Goal: Information Seeking & Learning: Learn about a topic

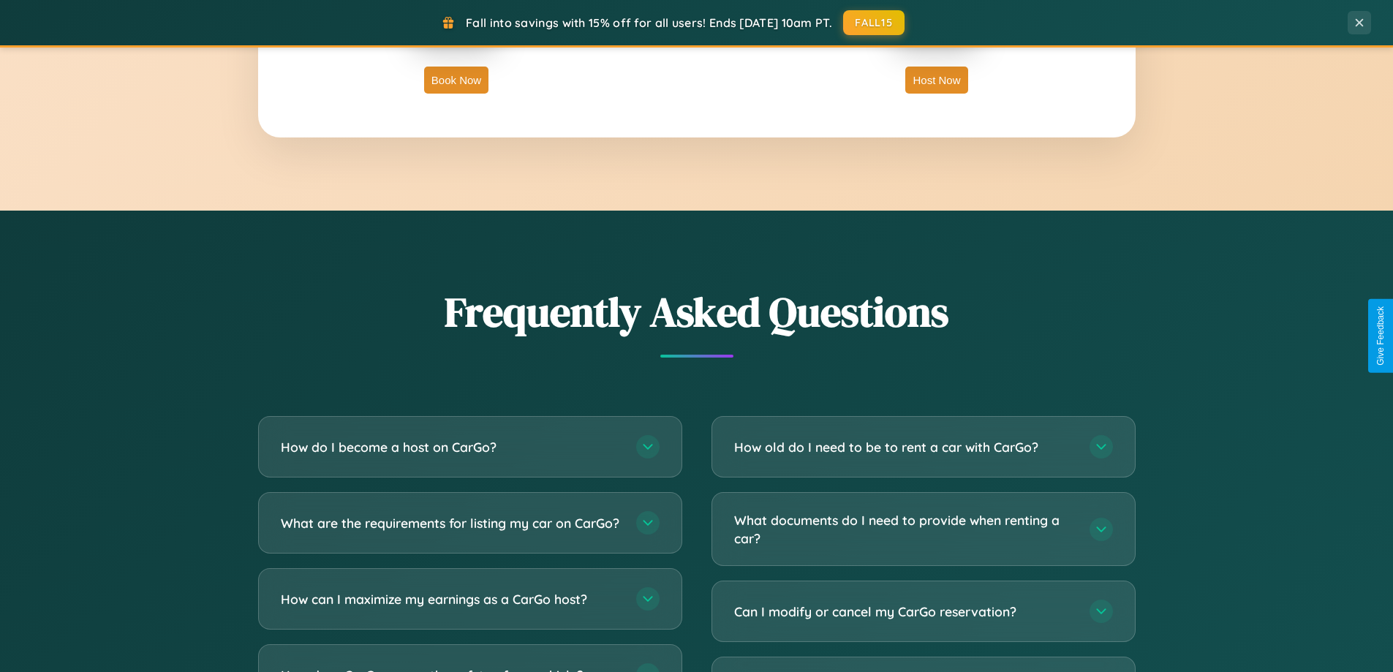
scroll to position [2815, 0]
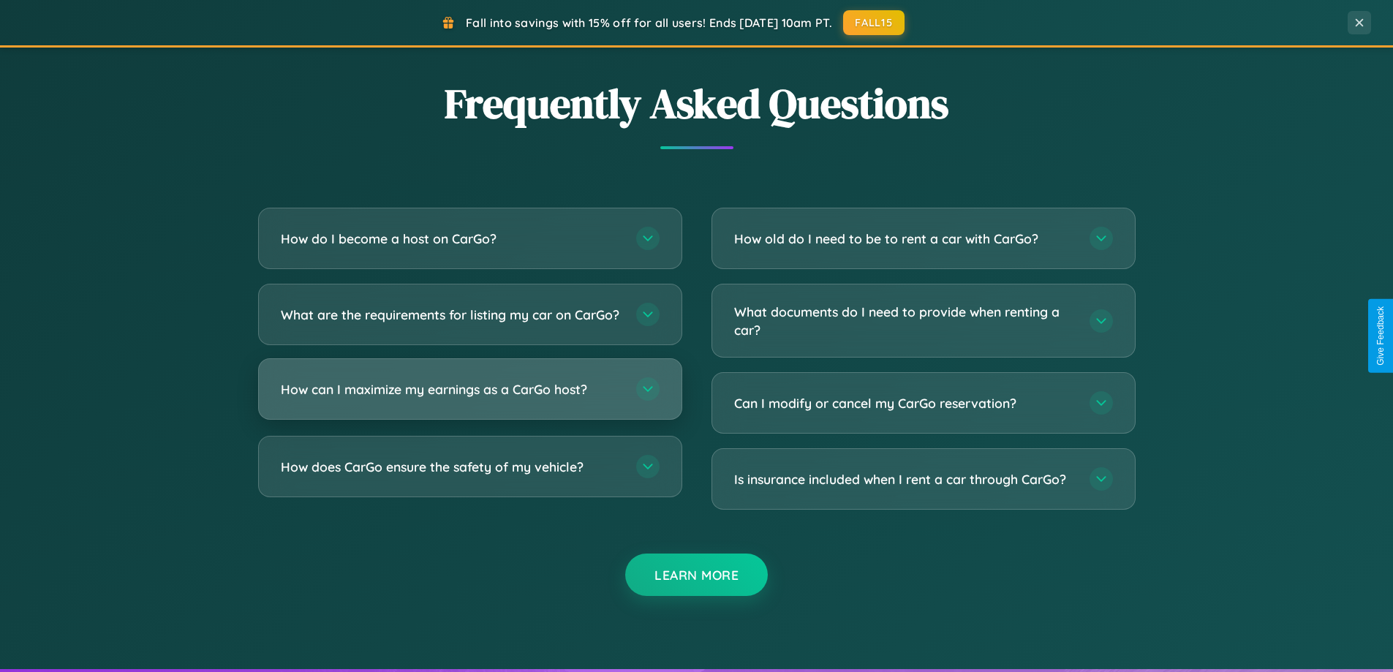
click at [470, 399] on h3 "How can I maximize my earnings as a CarGo host?" at bounding box center [451, 389] width 341 height 18
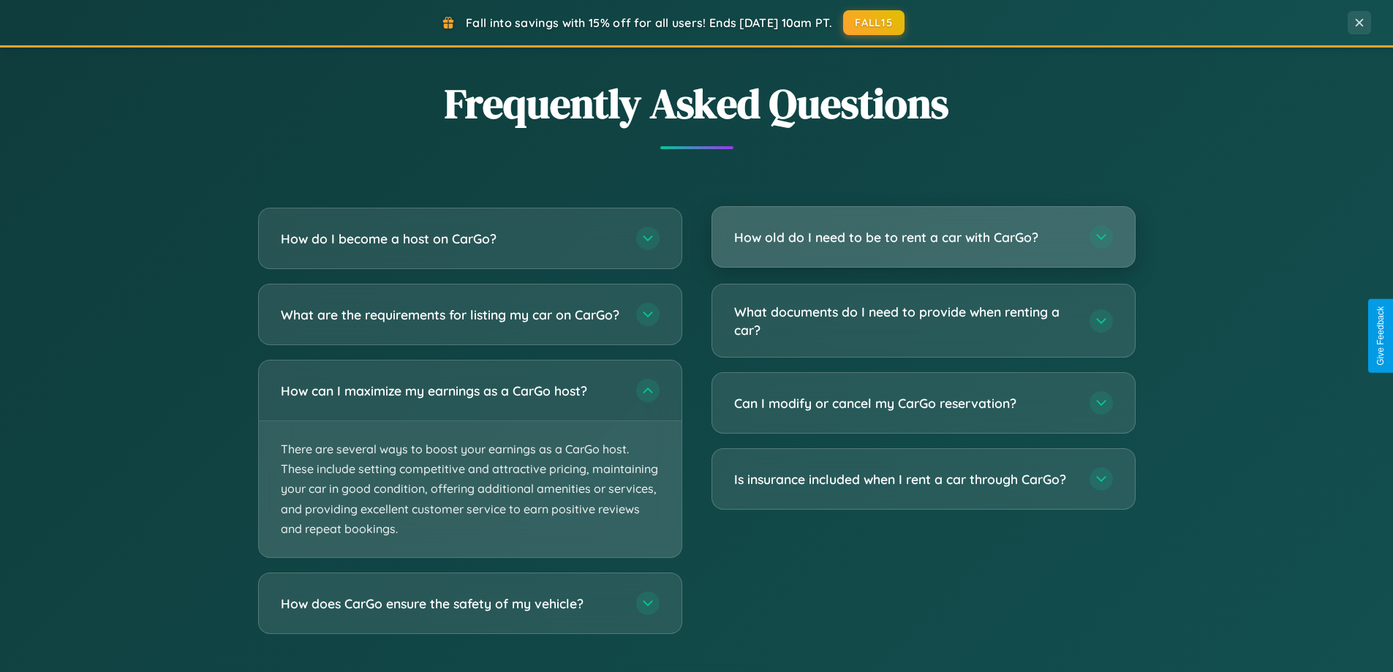
click at [923, 237] on h3 "How old do I need to be to rent a car with CarGo?" at bounding box center [904, 237] width 341 height 18
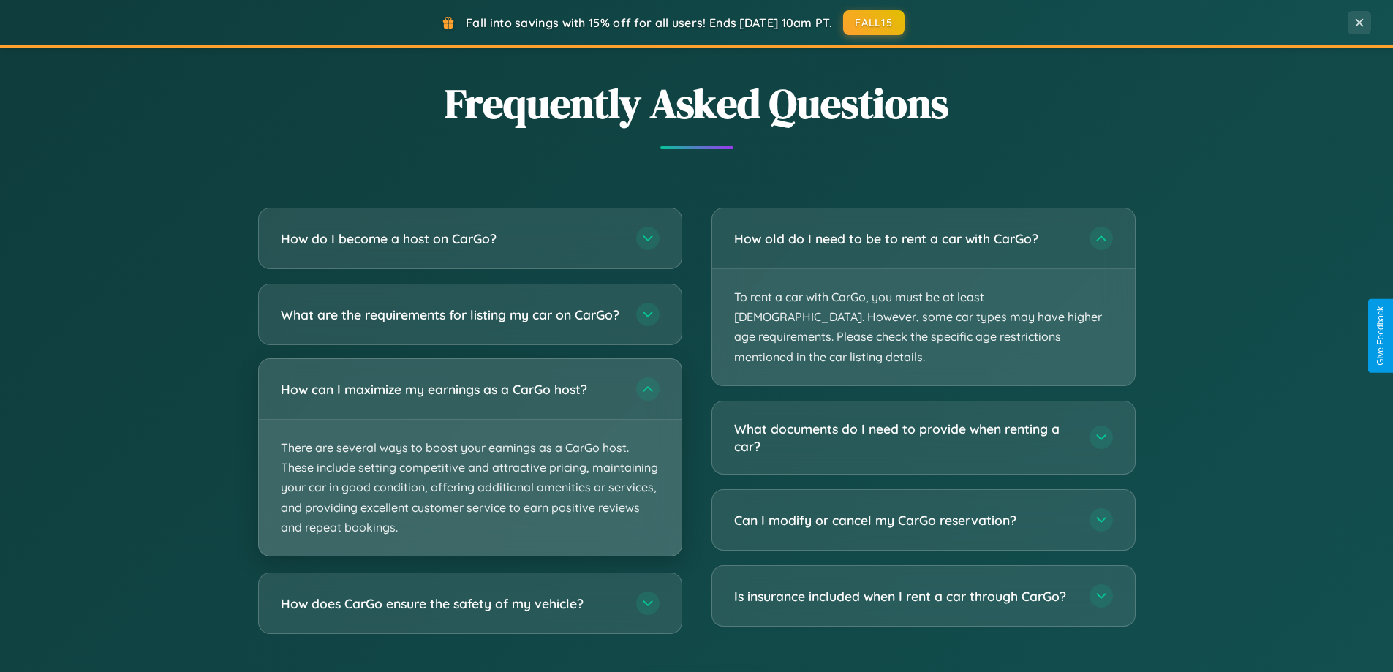
click at [470, 470] on p "There are several ways to boost your earnings as a CarGo host. These include se…" at bounding box center [470, 488] width 423 height 136
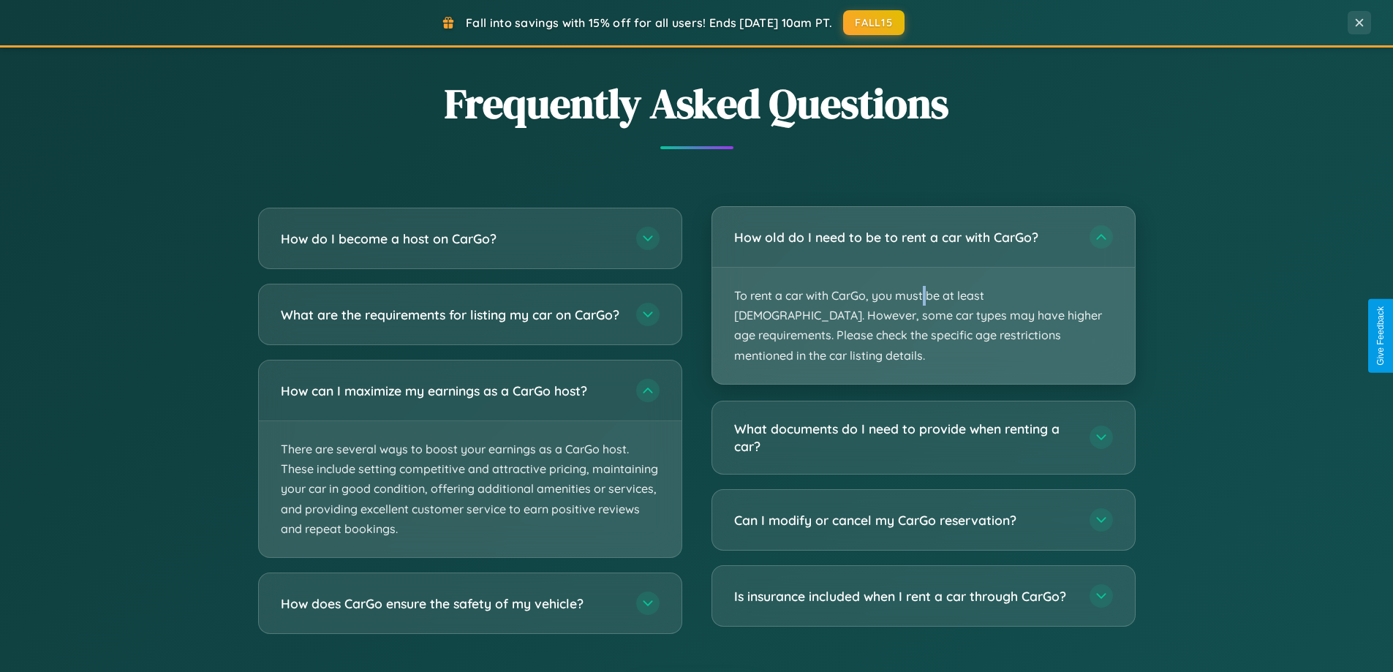
click at [923, 287] on p "To rent a car with CarGo, you must be at least [DEMOGRAPHIC_DATA]. However, som…" at bounding box center [923, 326] width 423 height 116
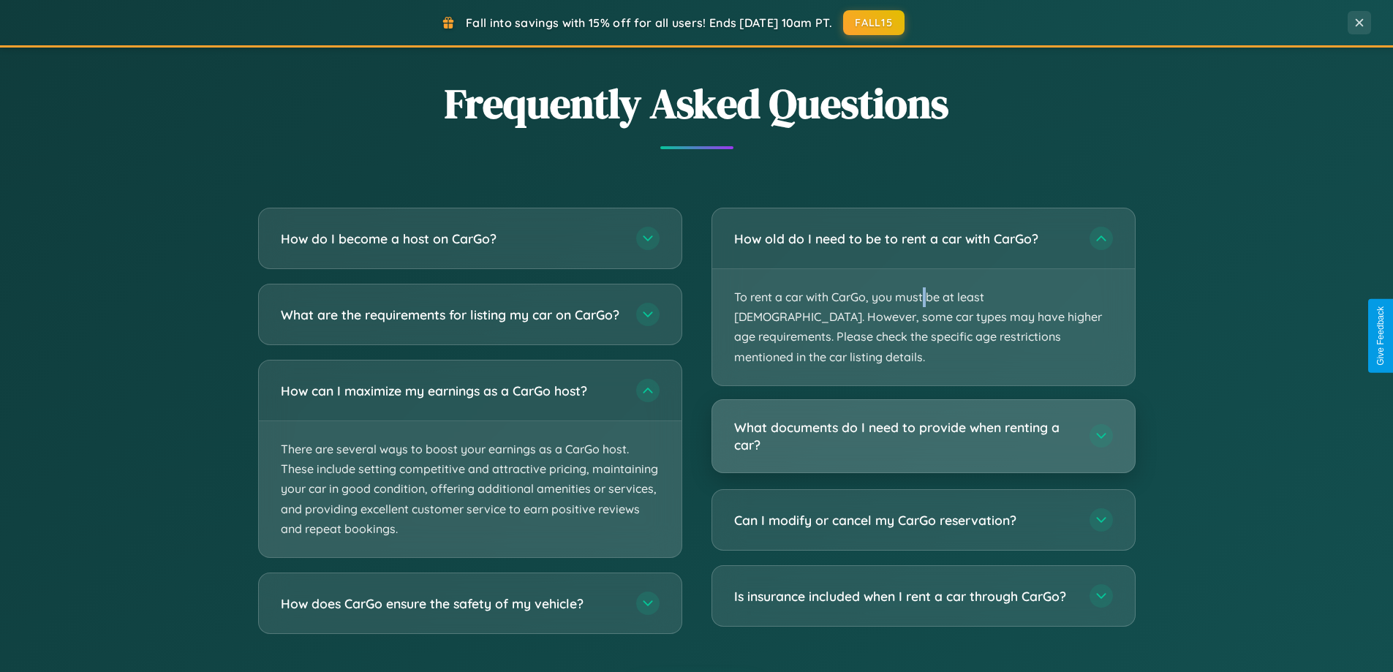
click at [923, 418] on h3 "What documents do I need to provide when renting a car?" at bounding box center [904, 436] width 341 height 36
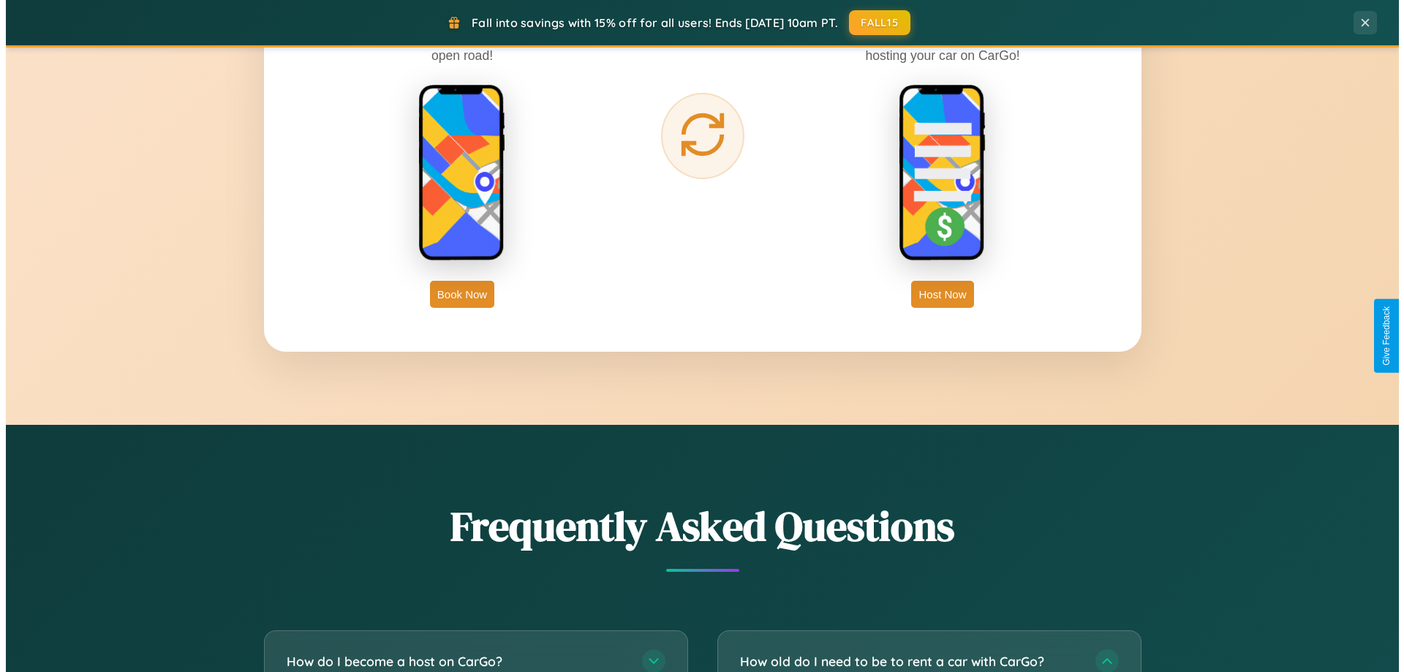
scroll to position [0, 0]
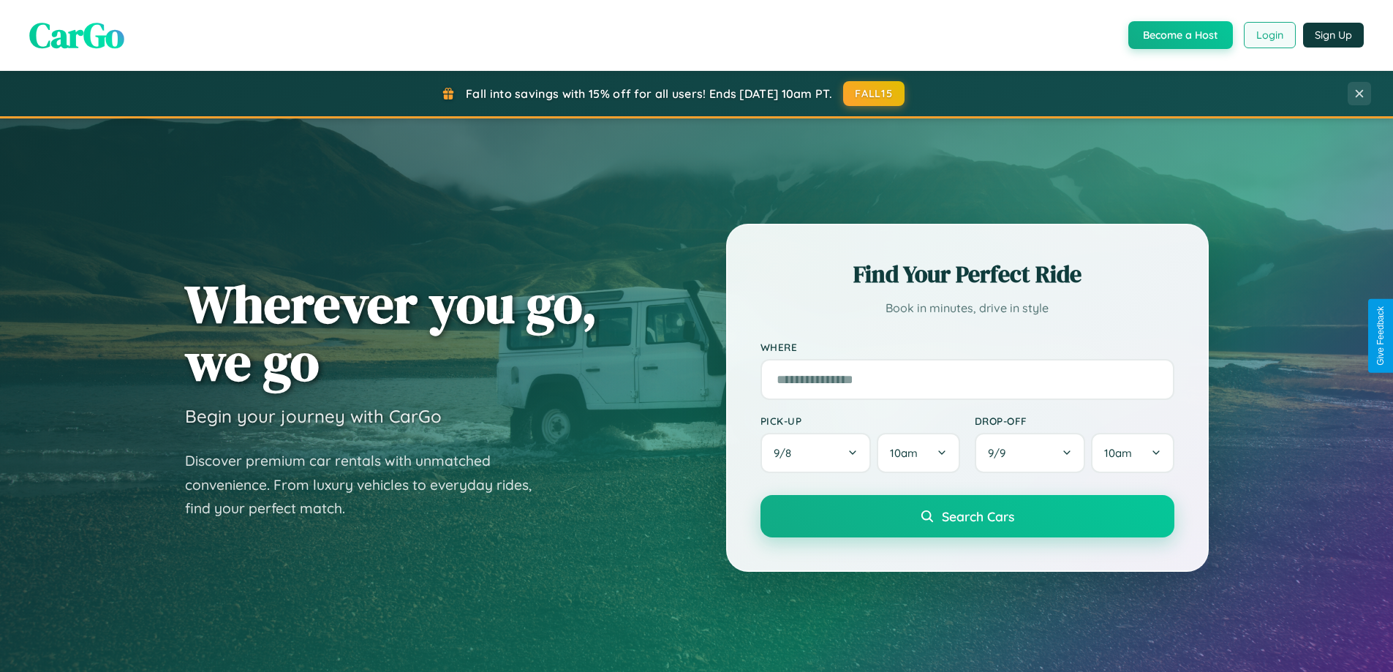
click at [1269, 35] on button "Login" at bounding box center [1270, 35] width 52 height 26
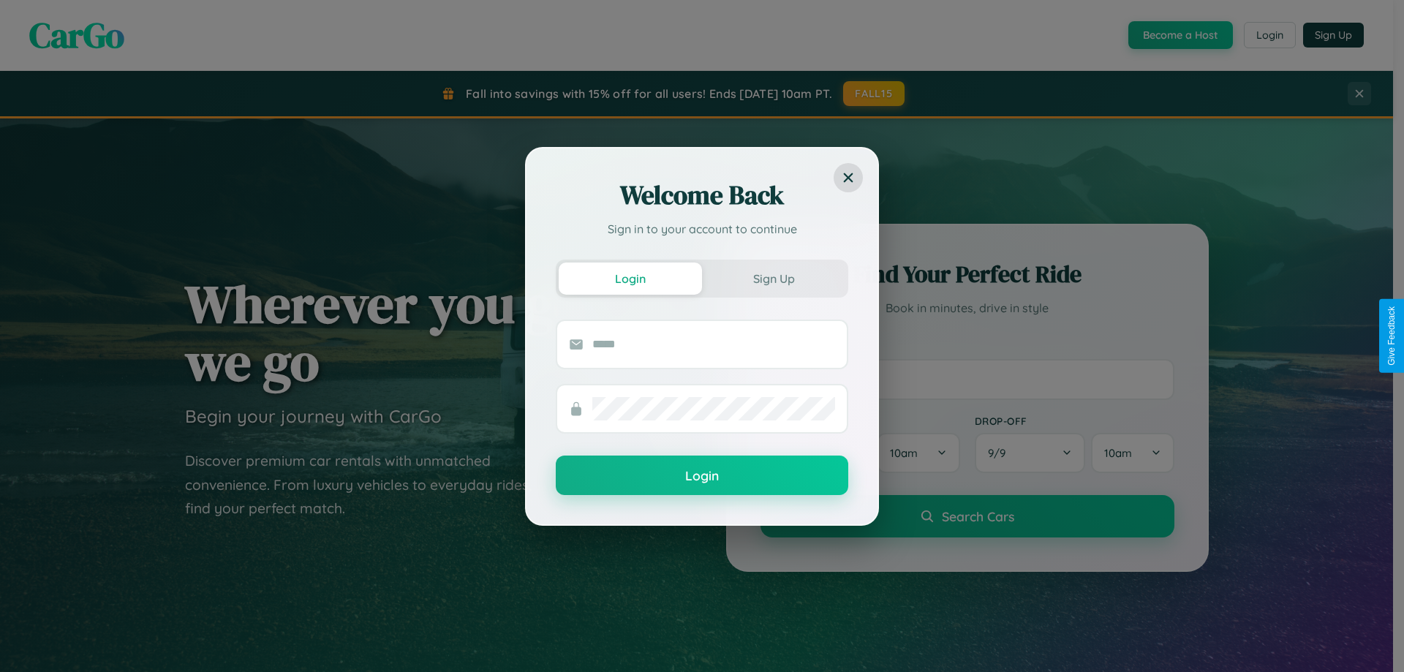
click at [1269, 35] on div "Welcome Back Sign in to your account to continue Login Sign Up Login" at bounding box center [702, 336] width 1404 height 672
